Goal: Task Accomplishment & Management: Manage account settings

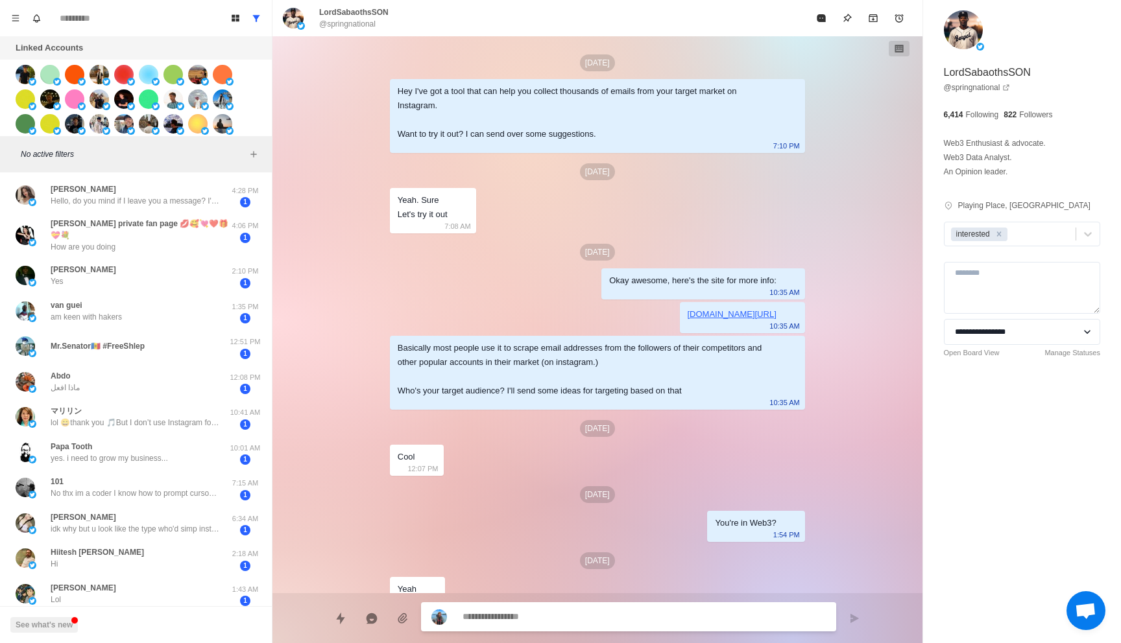
scroll to position [18, 0]
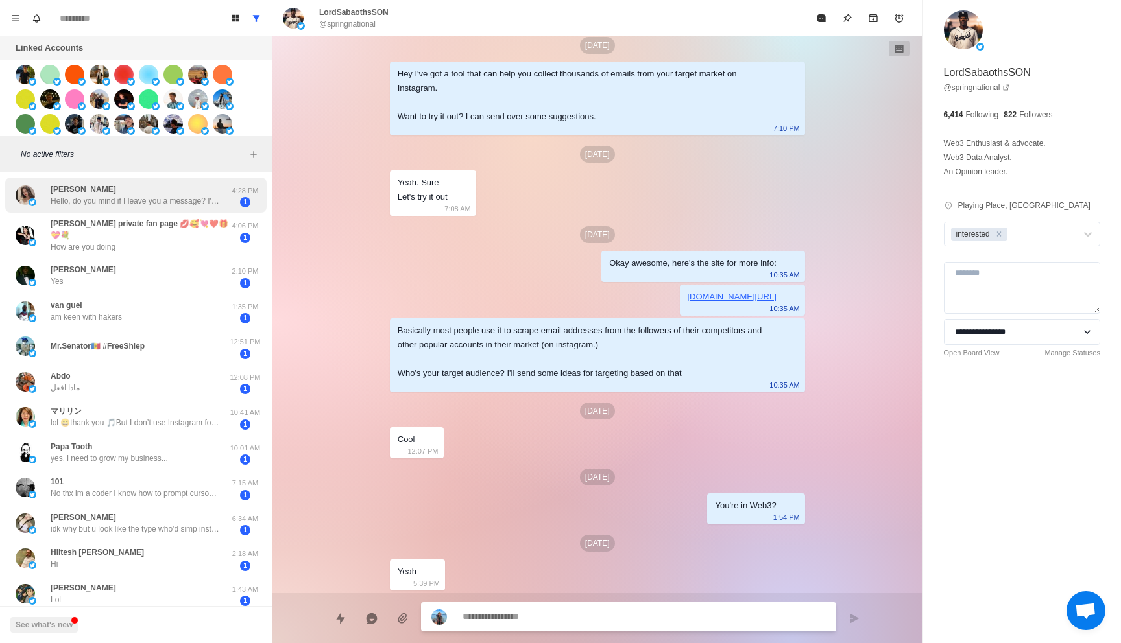
click at [171, 189] on div "Lina Morgan Carter Hello, do you mind if I leave you a message? I'd like to ask…" at bounding box center [135, 195] width 169 height 23
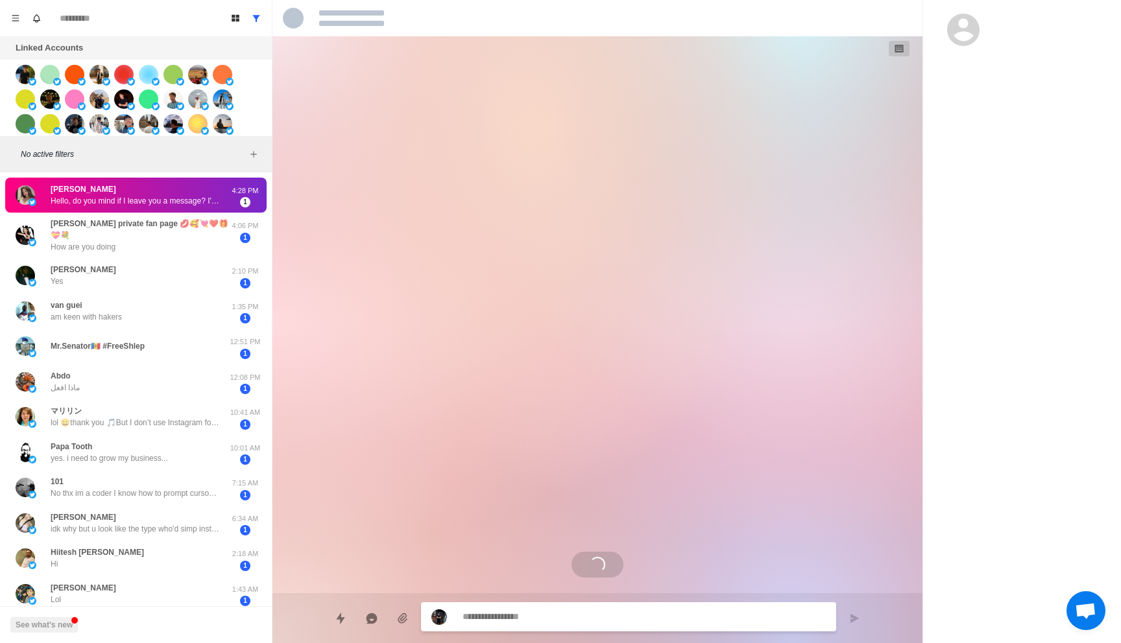
scroll to position [0, 0]
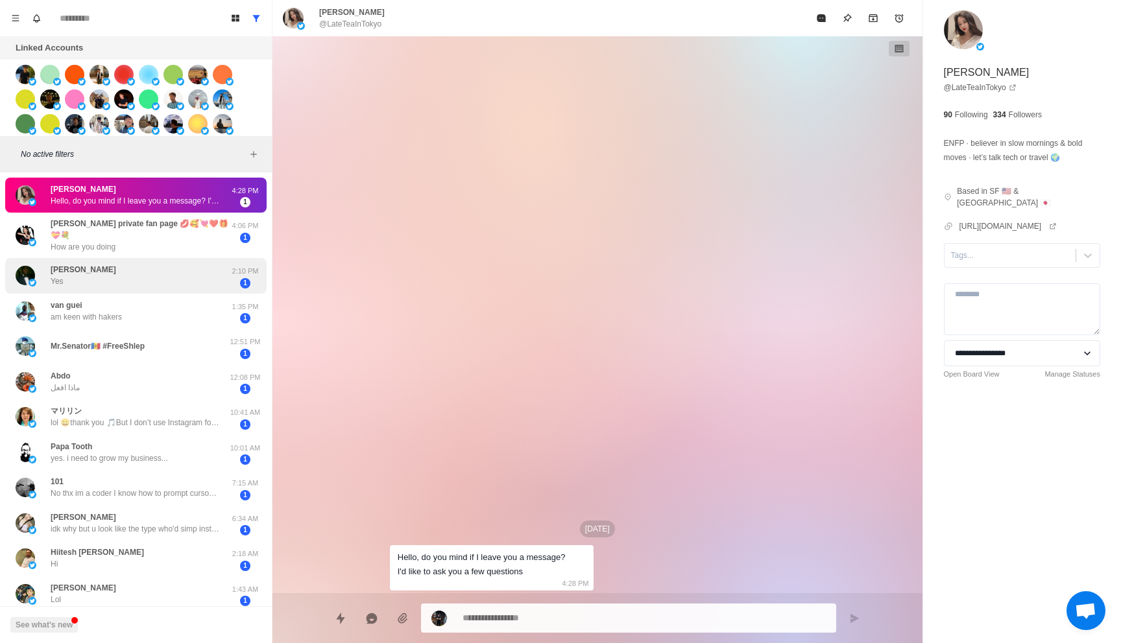
click at [152, 263] on div "Cliff Balotelli Yes" at bounding box center [122, 275] width 213 height 25
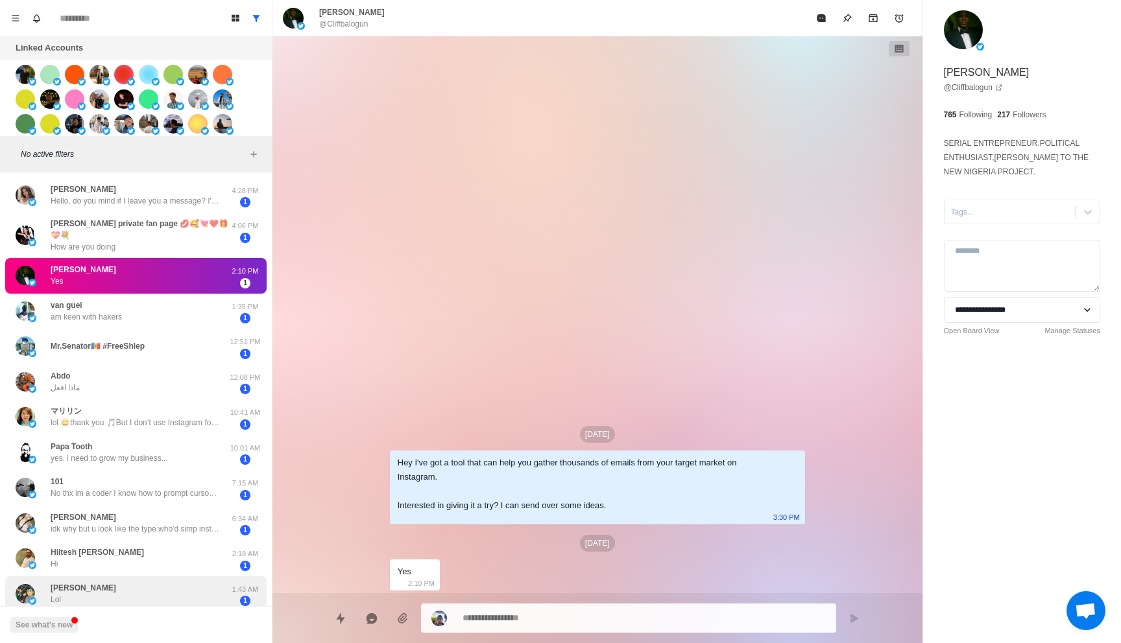
click at [236, 584] on p "1:43 AM" at bounding box center [245, 589] width 32 height 11
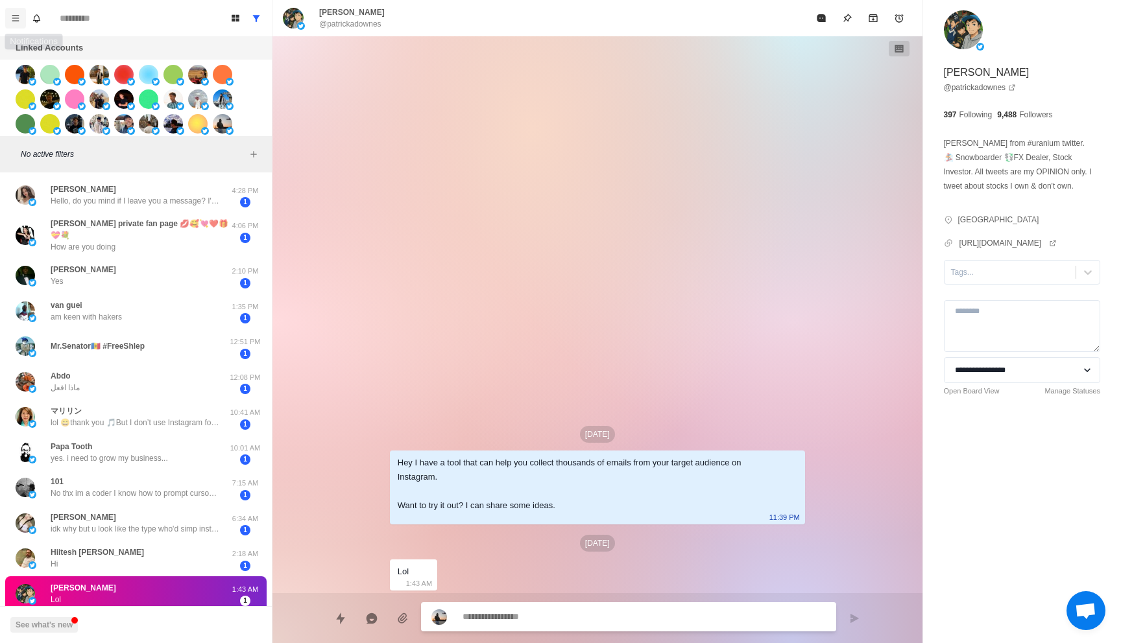
type textarea "*"
click at [24, 19] on button "Menu" at bounding box center [15, 18] width 21 height 21
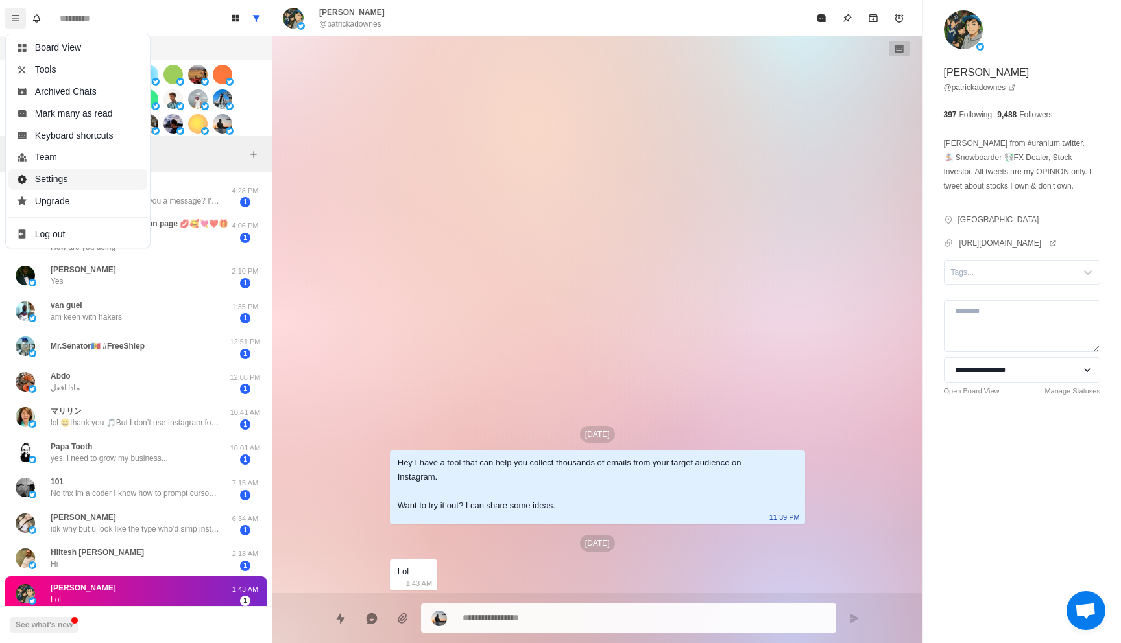
click at [72, 176] on button "Settings" at bounding box center [77, 180] width 139 height 22
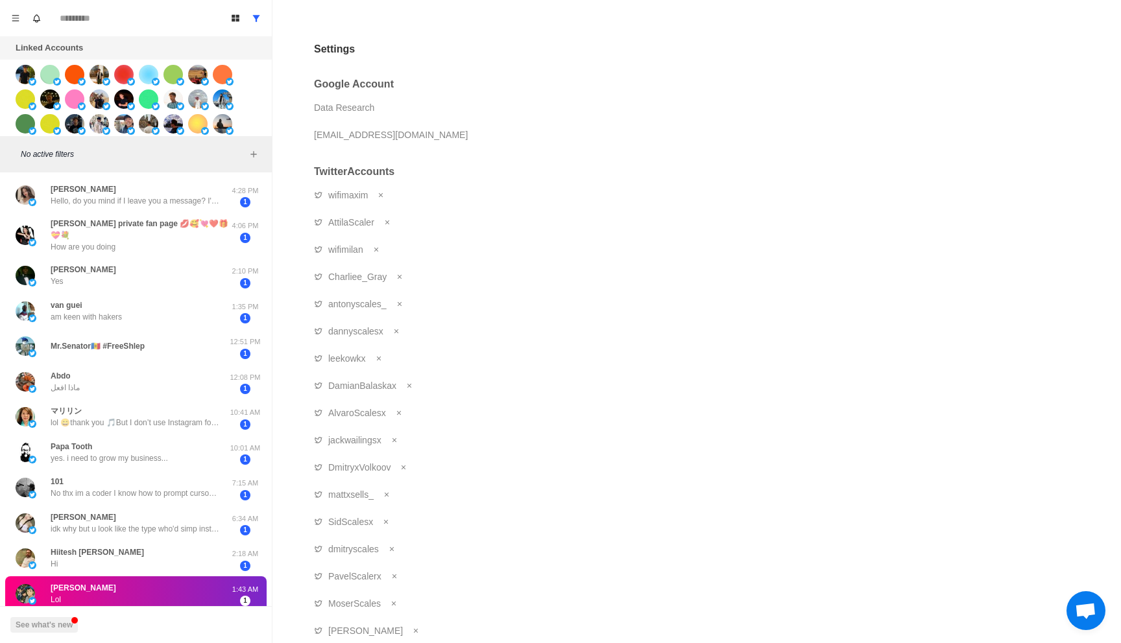
scroll to position [827, 0]
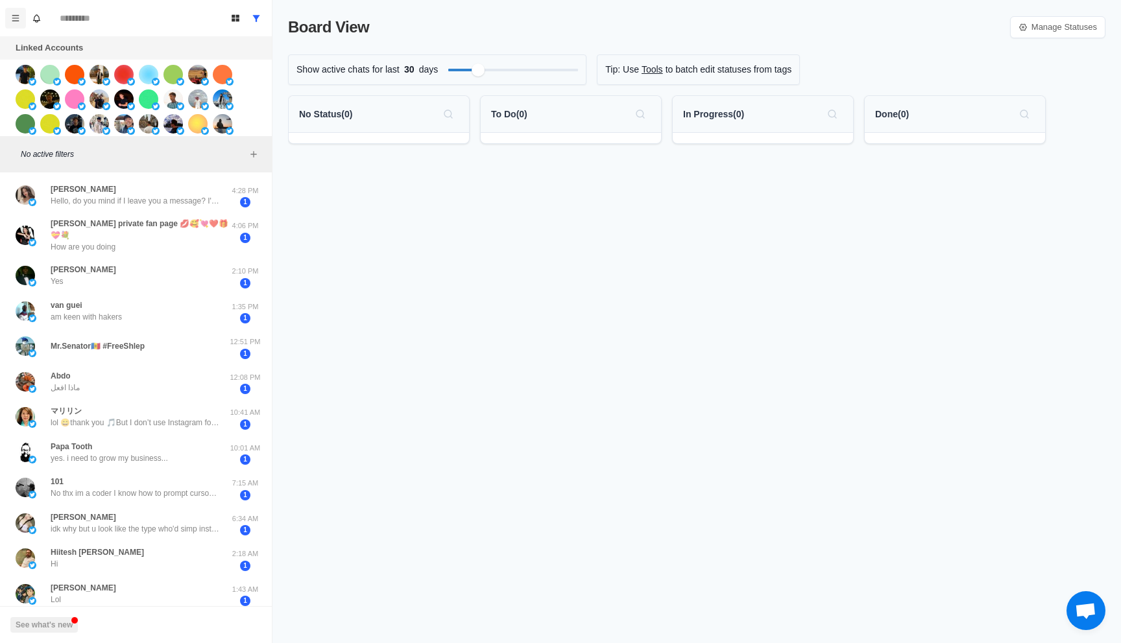
click at [19, 23] on button "Menu" at bounding box center [15, 18] width 21 height 21
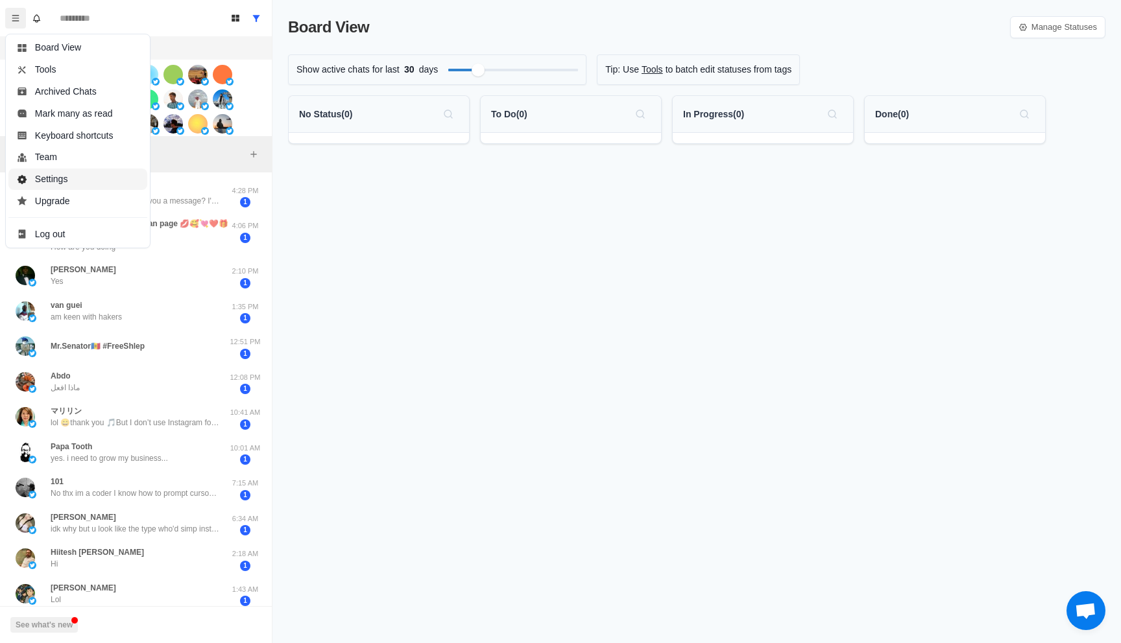
click at [60, 178] on button "Settings" at bounding box center [77, 180] width 139 height 22
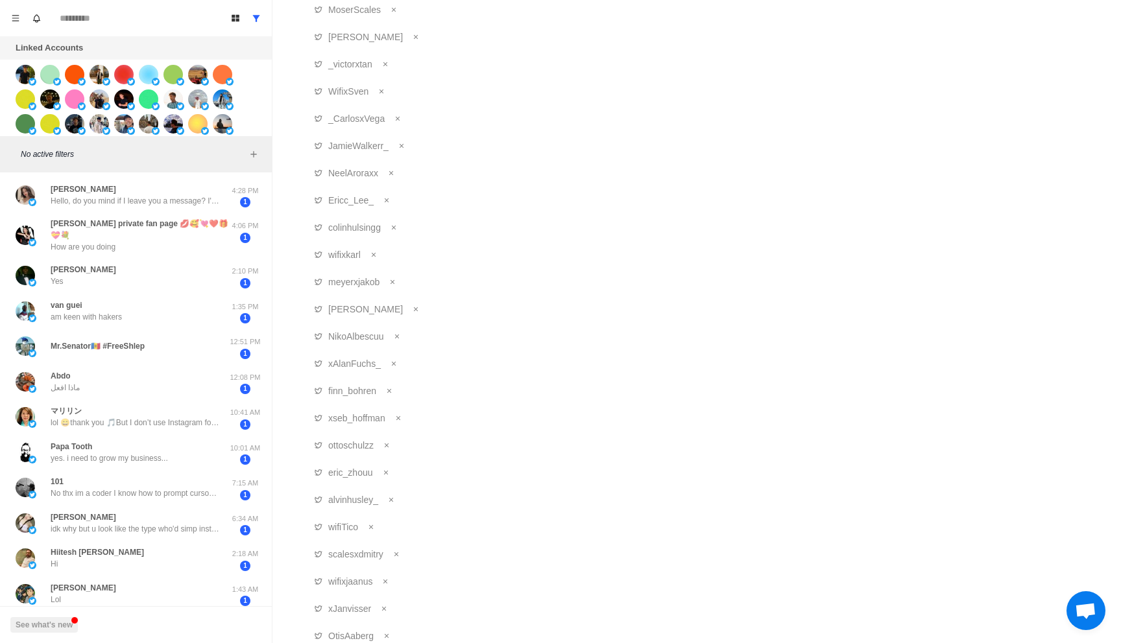
scroll to position [582, 0]
